Goal: Book appointment/travel/reservation

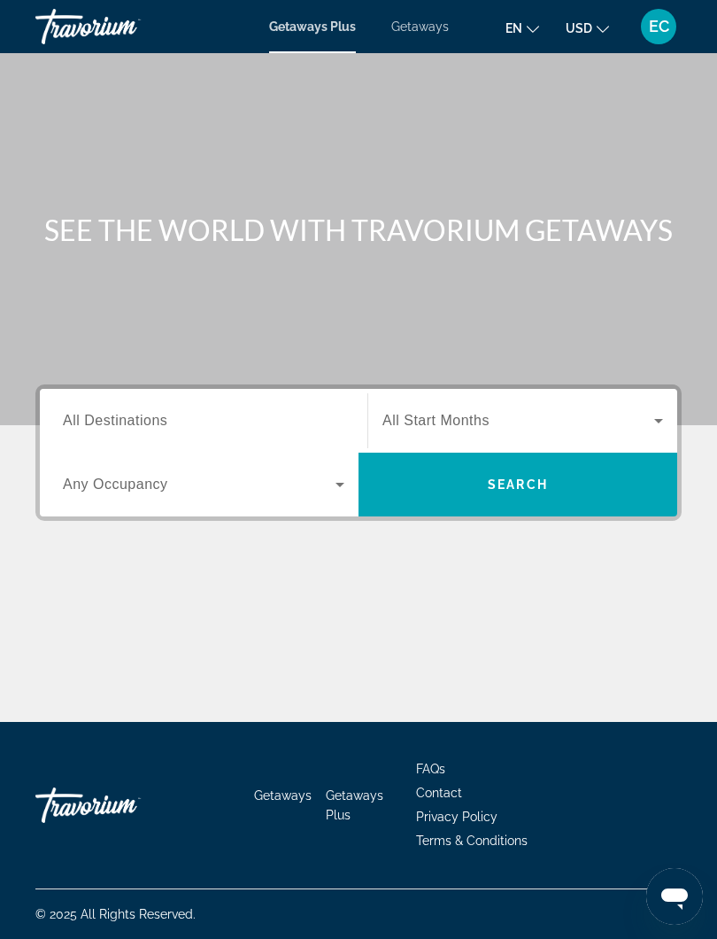
click at [430, 32] on span "Getaways" at bounding box center [420, 26] width 58 height 14
click at [91, 429] on div "Destination All Destinations" at bounding box center [204, 421] width 282 height 50
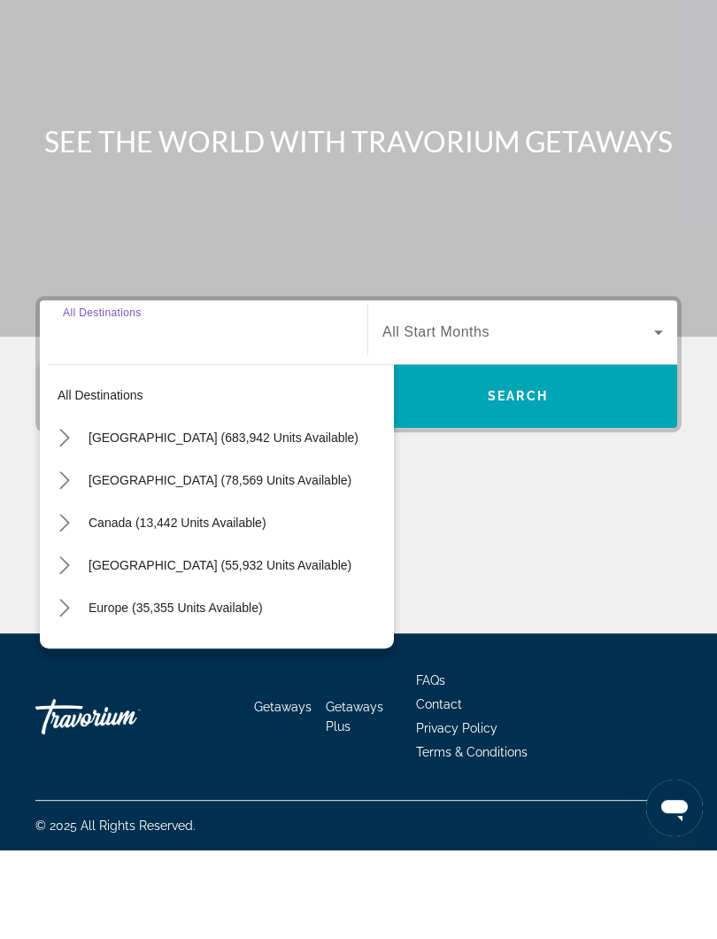
scroll to position [18, 0]
click at [72, 645] on icon "Toggle Caribbean & Atlantic Islands (55,932 units available) submenu" at bounding box center [65, 654] width 18 height 18
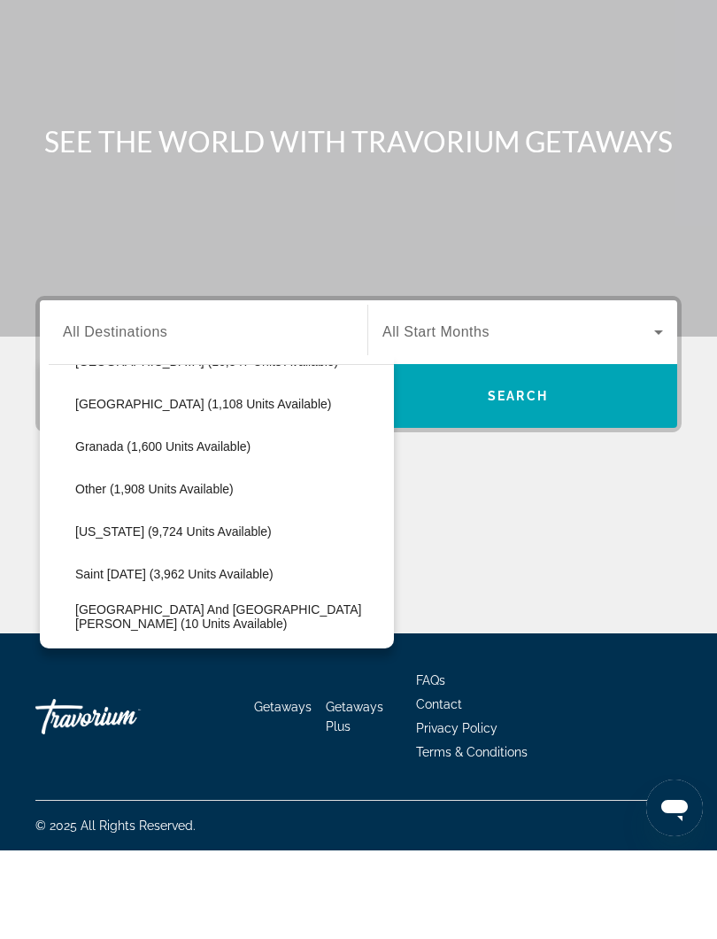
scroll to position [419, 0]
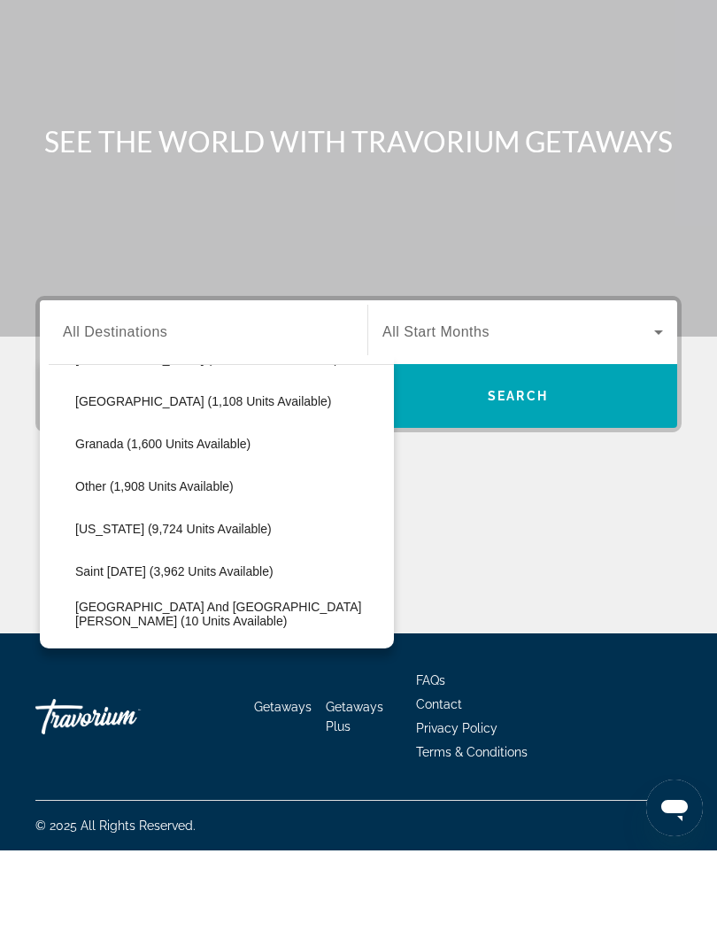
click at [210, 610] on span "[US_STATE] (9,724 units available)" at bounding box center [173, 617] width 197 height 14
type input "**********"
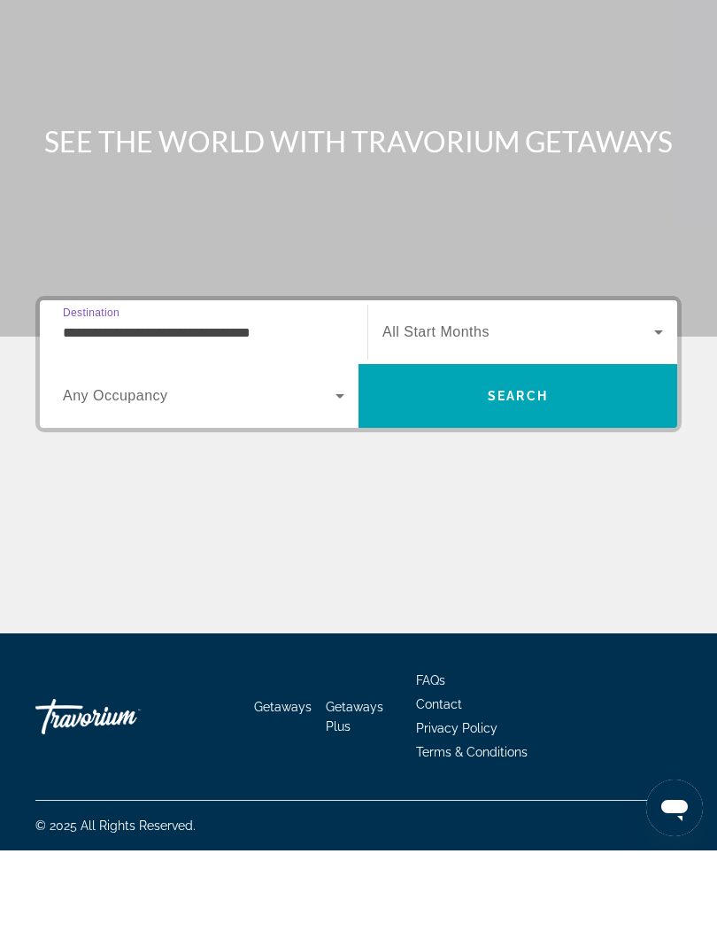
click at [512, 477] on span "Search" at bounding box center [518, 484] width 60 height 14
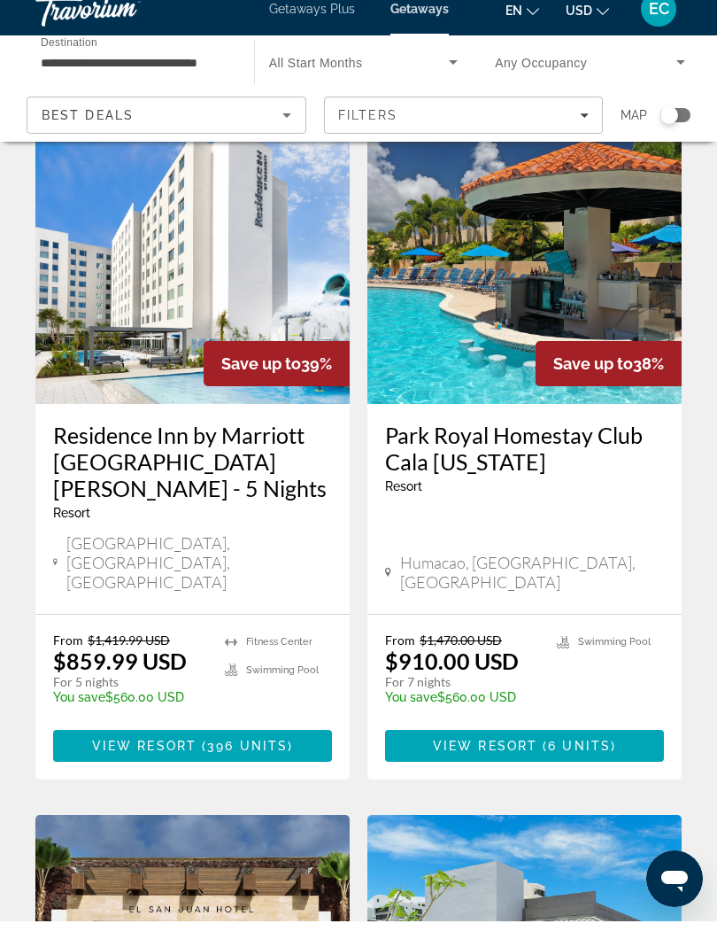
scroll to position [1472, 0]
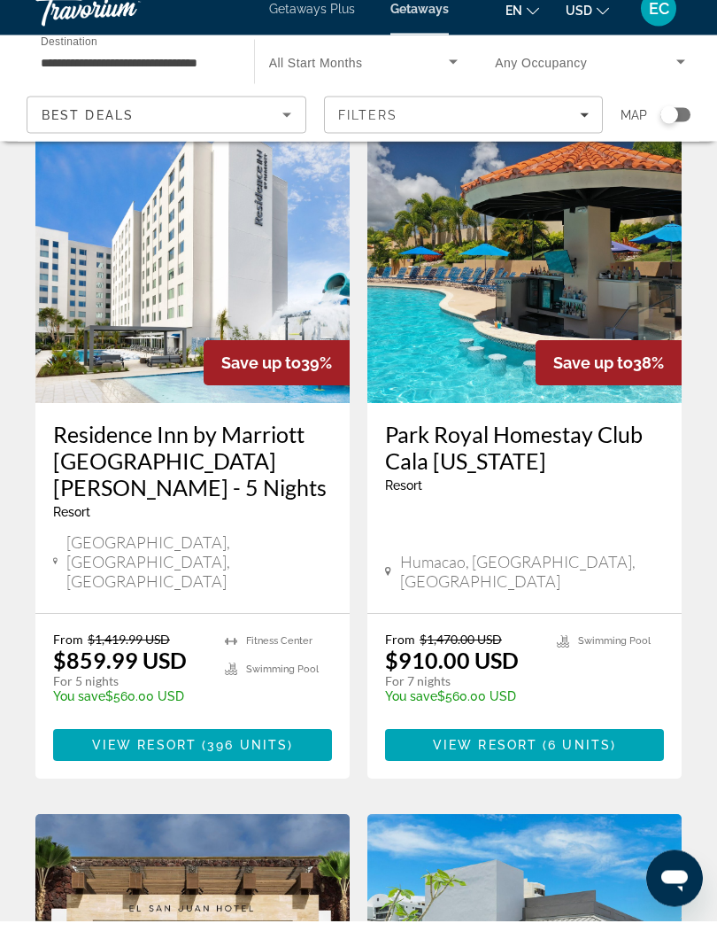
click at [575, 756] on span "6 units" at bounding box center [579, 763] width 63 height 14
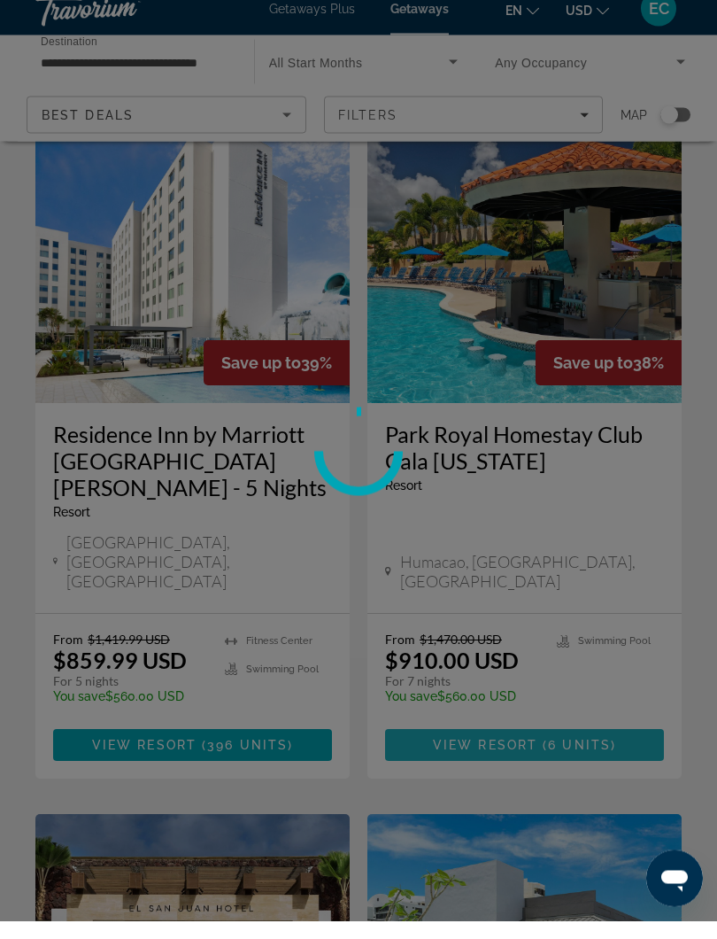
scroll to position [1472, 0]
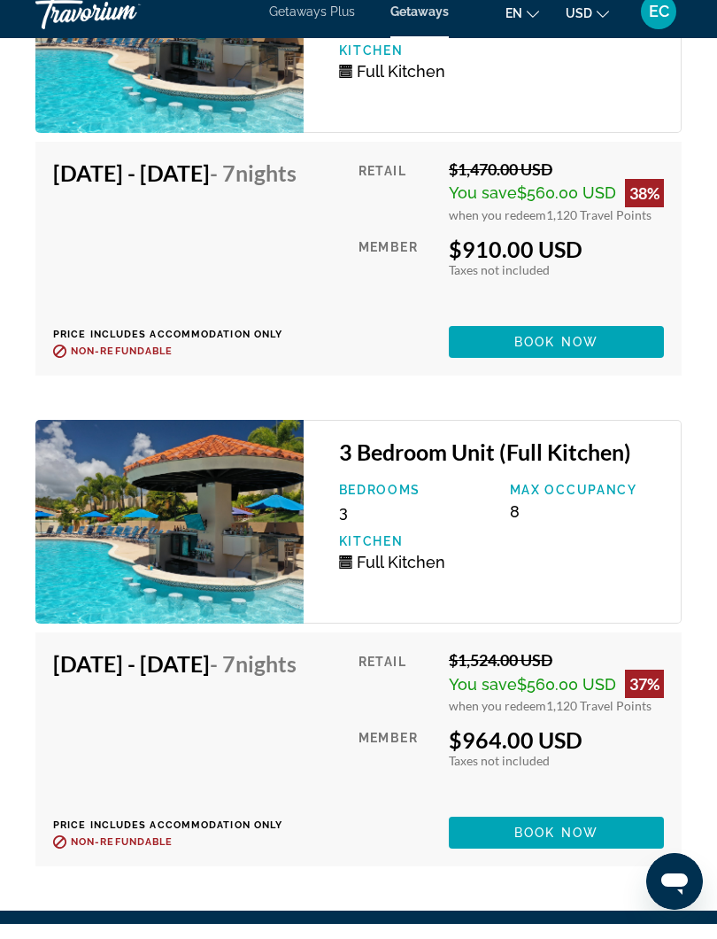
scroll to position [3794, 0]
